Goal: Complete application form

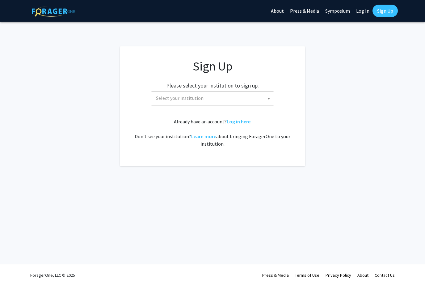
click at [266, 100] on span at bounding box center [269, 99] width 6 height 14
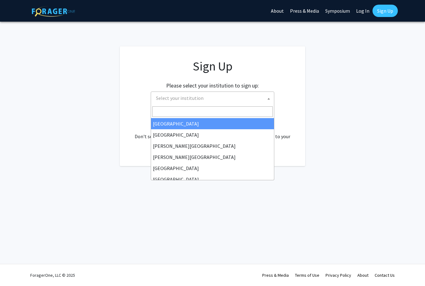
click at [237, 99] on span "Select your institution" at bounding box center [213, 98] width 120 height 13
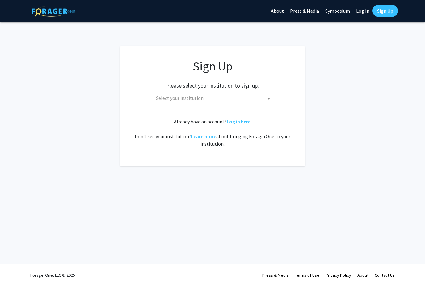
click at [244, 101] on span "Select your institution" at bounding box center [213, 98] width 120 height 13
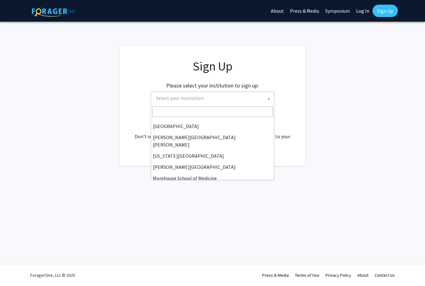
scroll to position [103, 0]
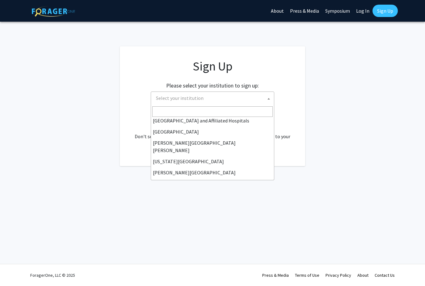
select select "1"
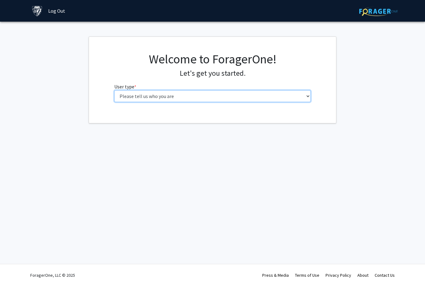
click at [293, 98] on select "Please tell us who you are Undergraduate Student Master's Student Doctoral Cand…" at bounding box center [212, 96] width 197 height 12
select select "2: masters"
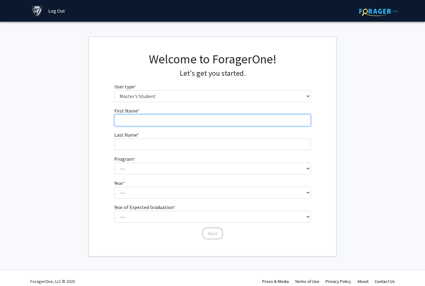
click at [302, 121] on input "First Name * required" at bounding box center [212, 120] width 197 height 12
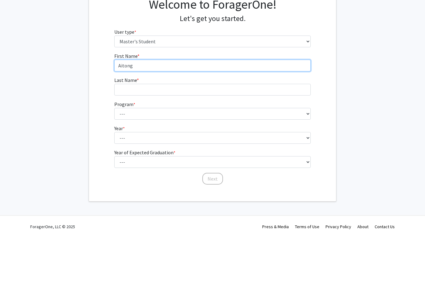
type input "Aitong"
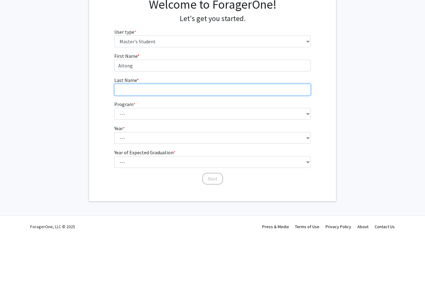
click at [231, 138] on input "Last Name * required" at bounding box center [212, 144] width 197 height 12
type input "Zhang"
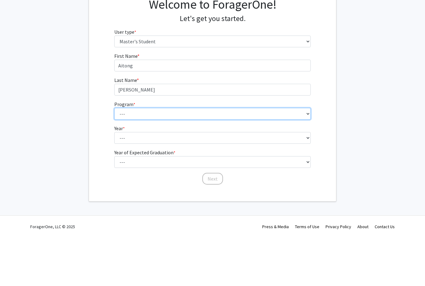
click at [253, 162] on select "--- Anatomy Education Applied and Computational Mathematics Applied Biomedical …" at bounding box center [212, 168] width 197 height 12
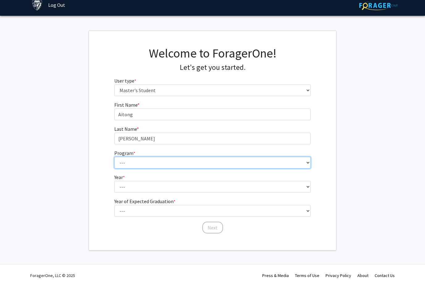
select select "127: 127"
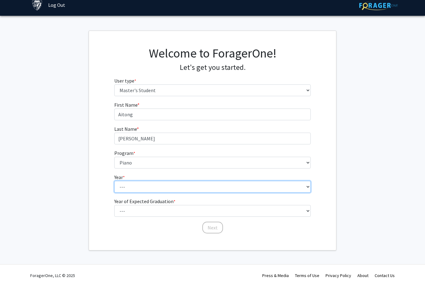
click at [246, 192] on select "--- First Year Second Year" at bounding box center [212, 187] width 197 height 12
select select "1: first_year"
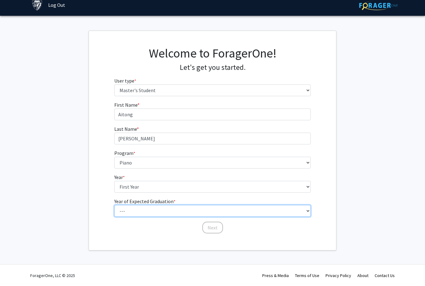
click at [260, 211] on select "--- 2025 2026 2027 2028 2029 2030 2031 2032 2033 2034" at bounding box center [212, 211] width 197 height 12
select select "3: 2027"
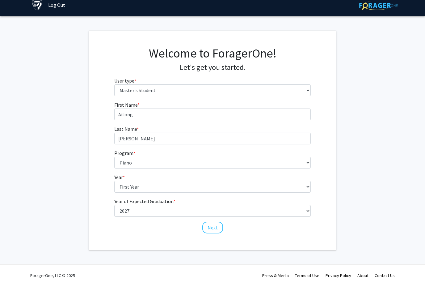
click at [214, 224] on button "Next" at bounding box center [212, 227] width 21 height 12
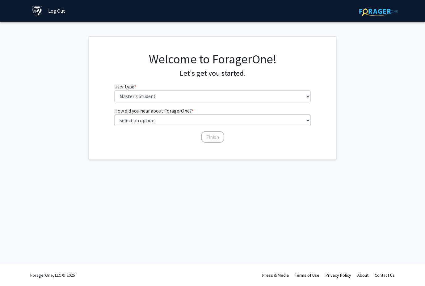
scroll to position [0, 0]
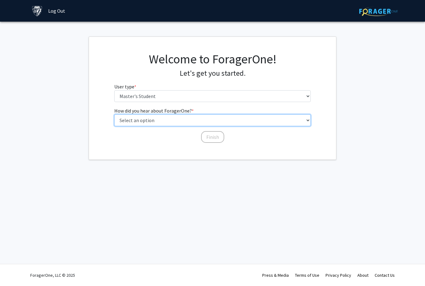
click at [266, 124] on select "Select an option Peer/student recommendation Faculty/staff recommendation Unive…" at bounding box center [212, 120] width 197 height 12
select select "4: university_email"
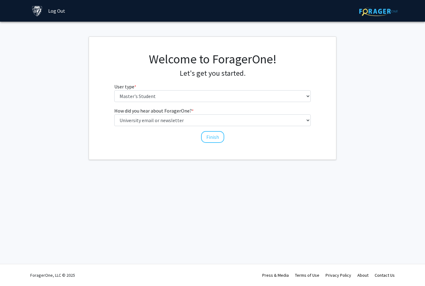
click at [219, 140] on button "Finish" at bounding box center [212, 137] width 23 height 12
